Goal: Information Seeking & Learning: Learn about a topic

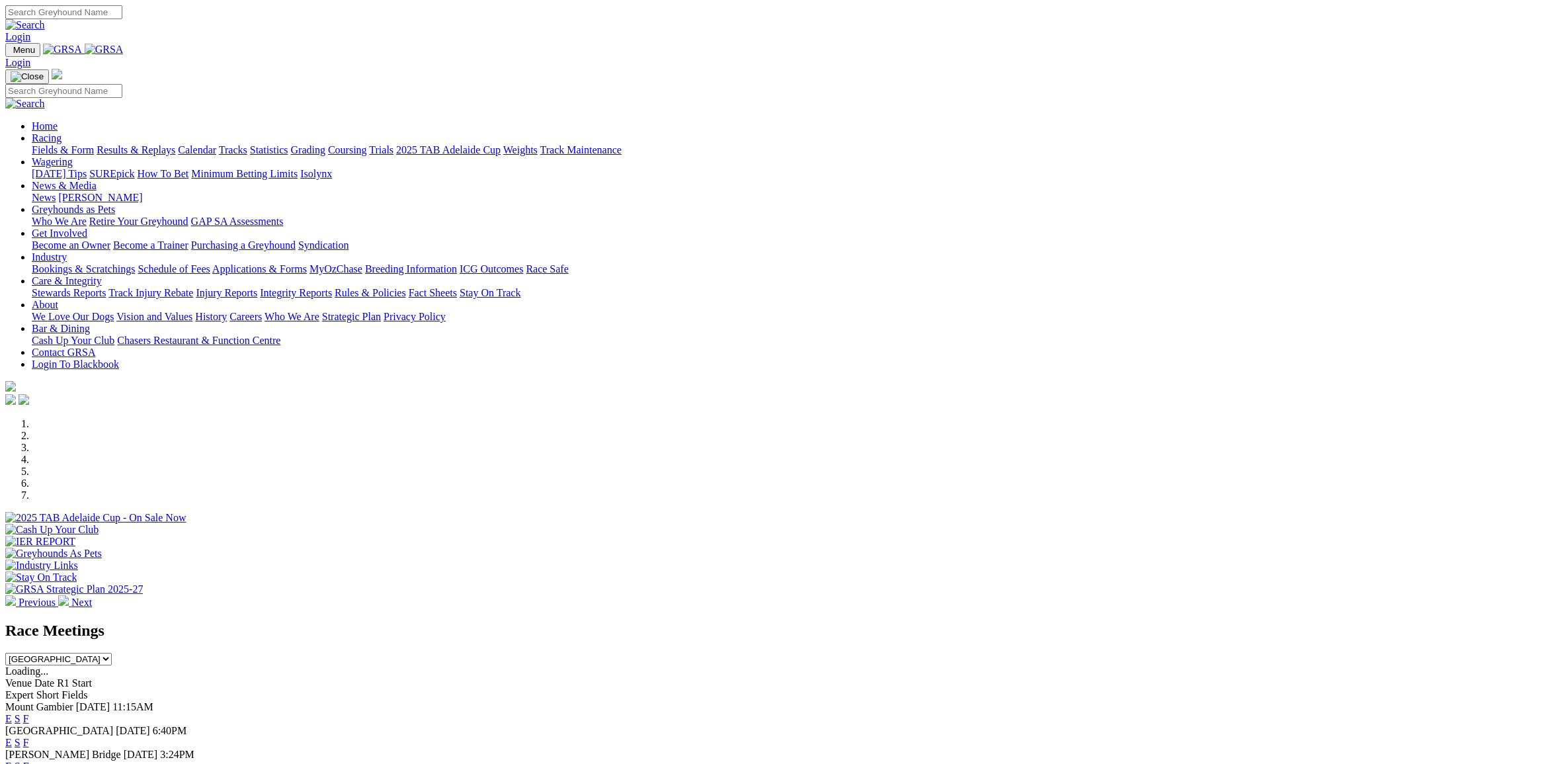
select select "NSW"
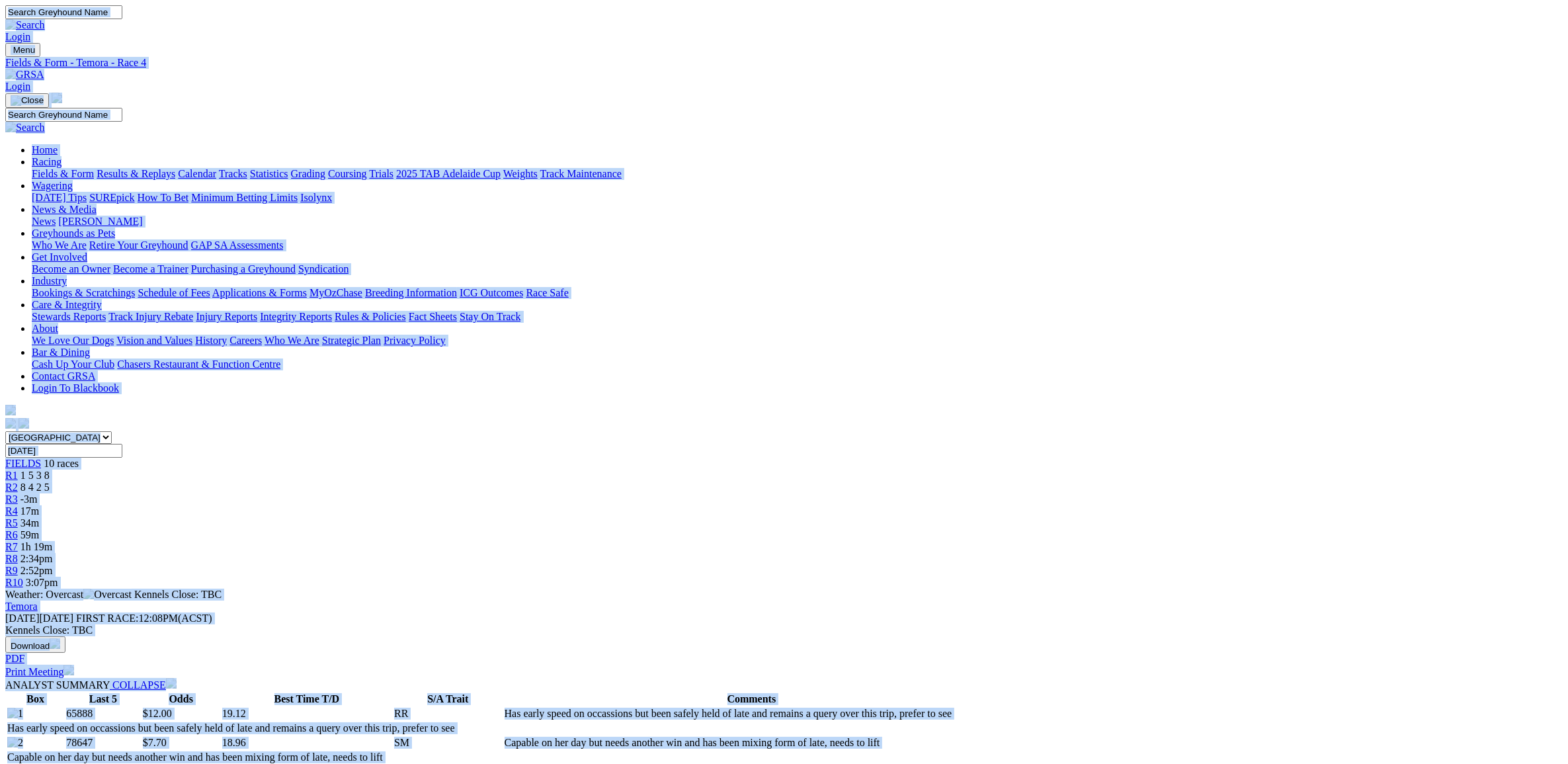
copy body "Login Menu Fields & Form - Temora - Race 4 Login Home Racing Fields & Form Resu…"
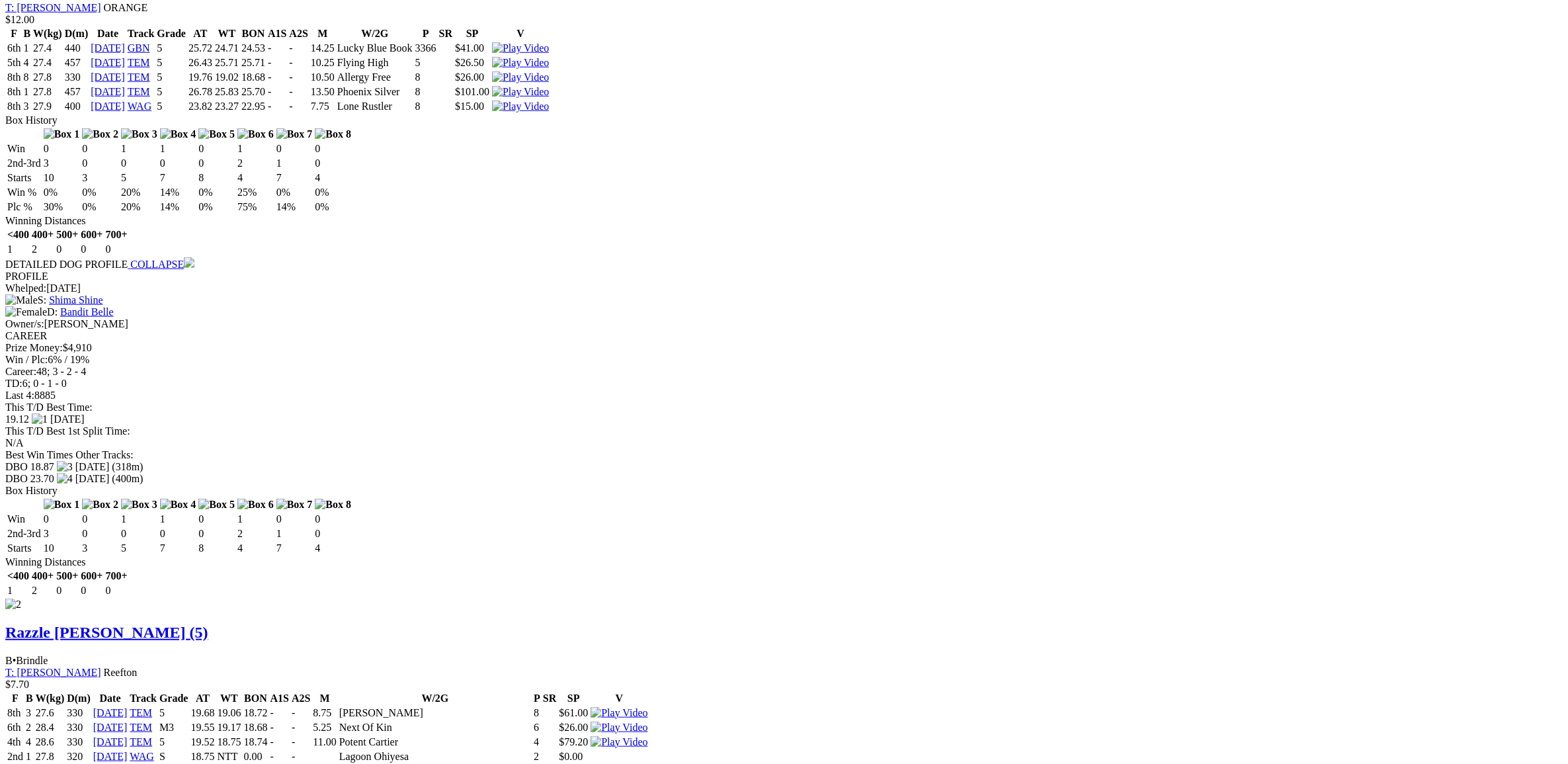
scroll to position [1901, 0]
